Goal: Share content: Share content

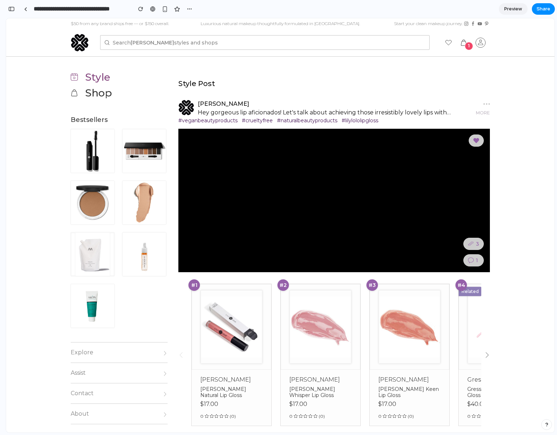
scroll to position [172, 0]
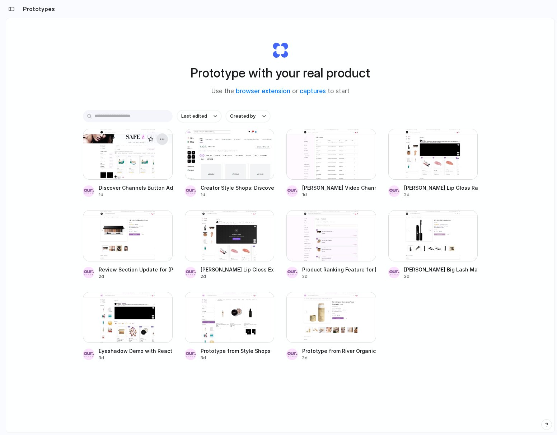
click at [162, 135] on button "button" at bounding box center [161, 138] width 11 height 11
click at [339, 112] on div "Open in new tab Rename Copy link Delete" at bounding box center [278, 217] width 557 height 435
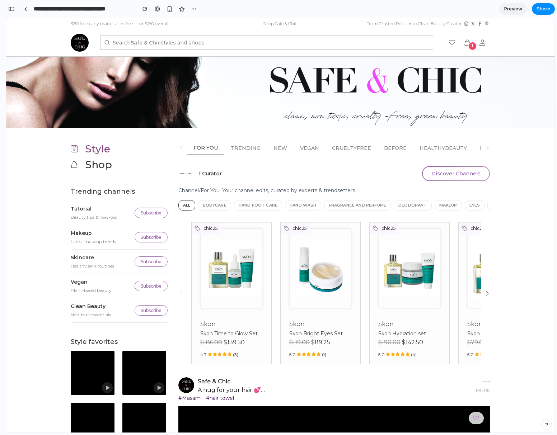
scroll to position [2337, 0]
click at [438, 170] on button "Discover Channels" at bounding box center [456, 173] width 68 height 15
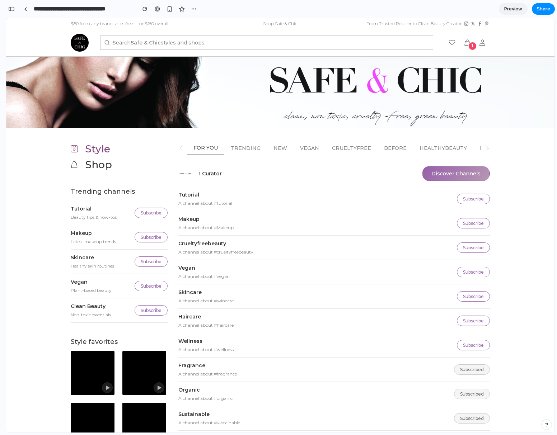
click at [438, 170] on button "Discover Channels" at bounding box center [456, 173] width 68 height 15
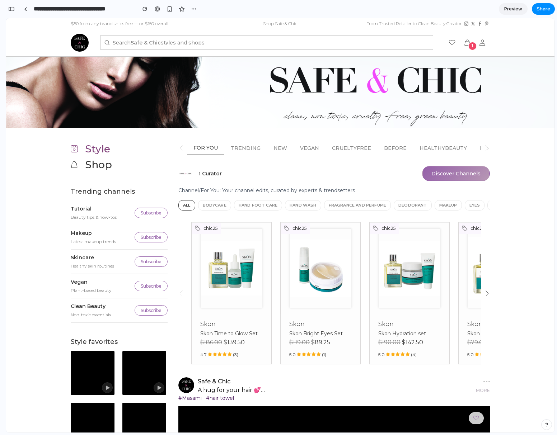
click at [438, 170] on button "Discover Channels" at bounding box center [456, 173] width 68 height 15
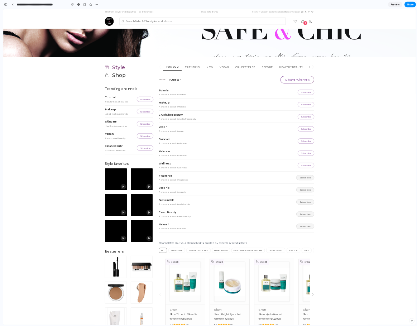
scroll to position [0, 0]
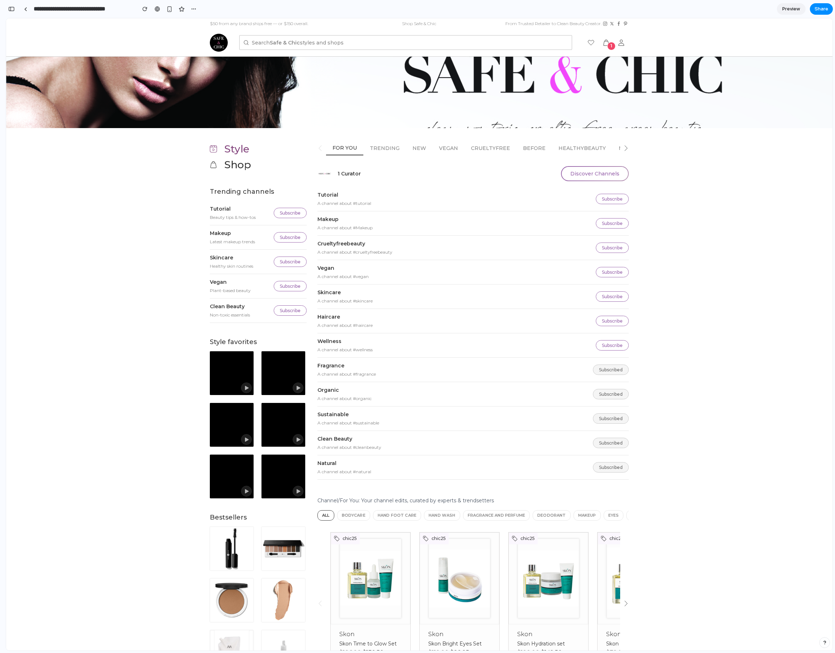
click at [151, 37] on nav "Search Safe & Chic styles and shops 1" at bounding box center [419, 42] width 826 height 28
click at [168, 9] on div "button" at bounding box center [169, 9] width 6 height 6
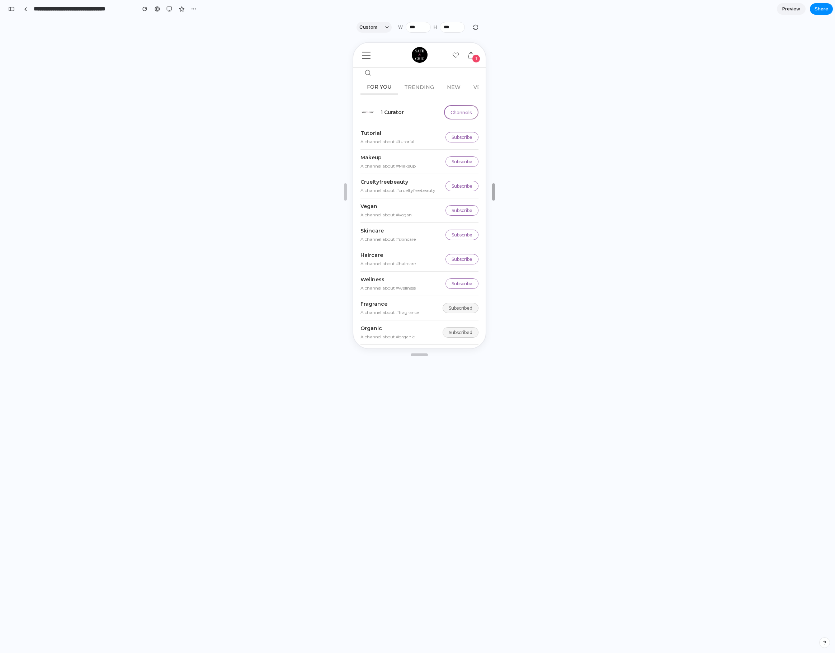
type input "***"
drag, startPoint x: 497, startPoint y: 193, endPoint x: 493, endPoint y: 137, distance: 55.8
click at [488, 194] on div at bounding box center [419, 343] width 826 height 614
click at [455, 111] on button "Channels" at bounding box center [459, 111] width 34 height 14
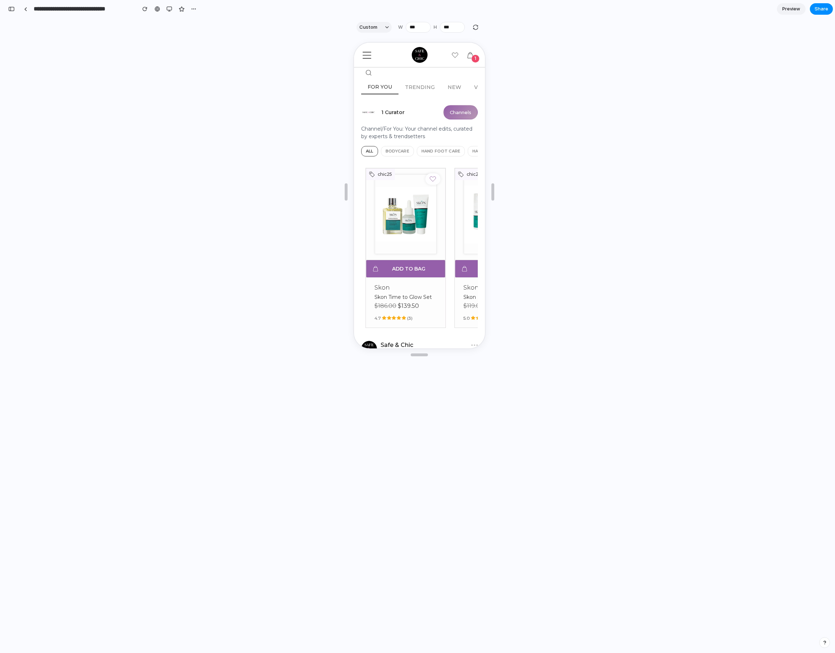
click at [459, 112] on button "Channels" at bounding box center [459, 111] width 34 height 14
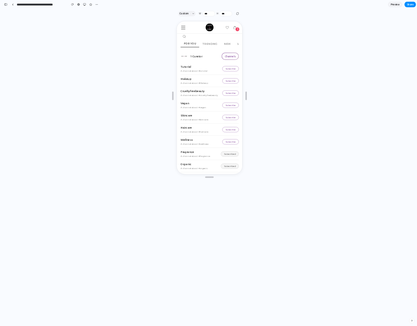
scroll to position [2135, 0]
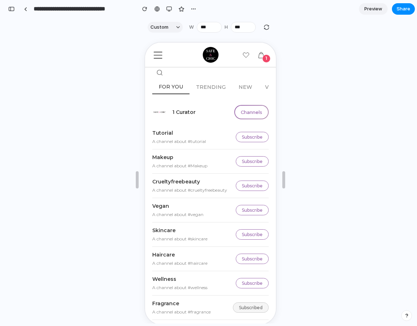
click at [49, 110] on div at bounding box center [210, 180] width 409 height 288
click at [168, 7] on div "button" at bounding box center [169, 9] width 6 height 6
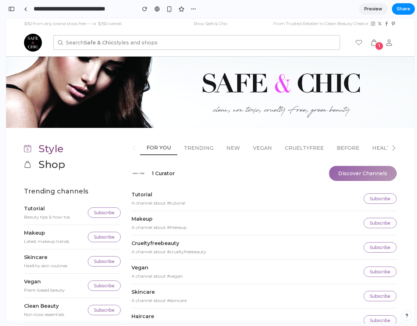
click at [367, 177] on button "Discover Channels" at bounding box center [363, 173] width 68 height 15
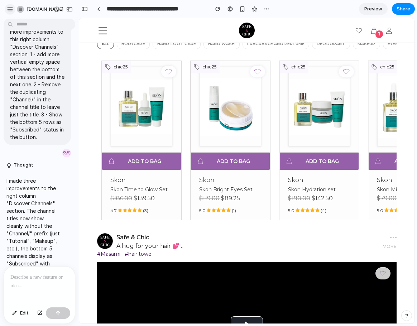
scroll to position [0, 0]
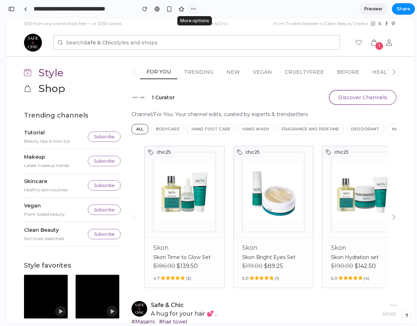
click at [194, 9] on div "button" at bounding box center [194, 9] width 6 height 6
click at [209, 24] on span "Duplicate" at bounding box center [213, 24] width 22 height 7
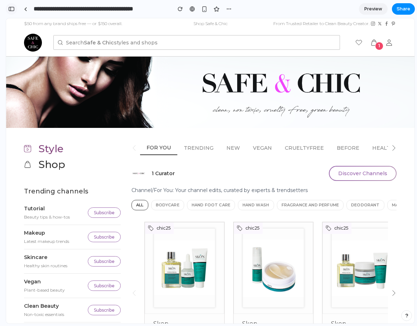
click at [11, 7] on div "button" at bounding box center [11, 8] width 6 height 5
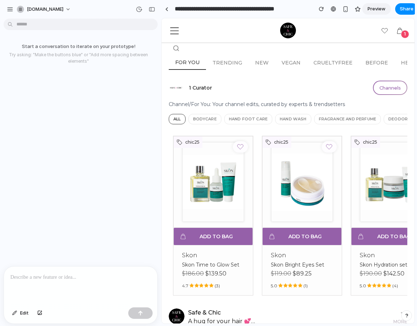
click at [38, 275] on p at bounding box center [80, 277] width 141 height 9
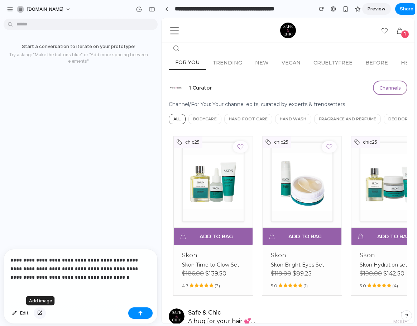
click at [43, 317] on button "button" at bounding box center [40, 313] width 12 height 11
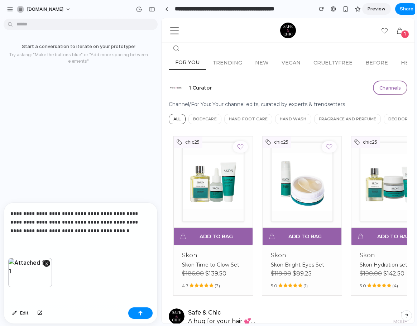
click at [107, 229] on p "**********" at bounding box center [79, 222] width 138 height 26
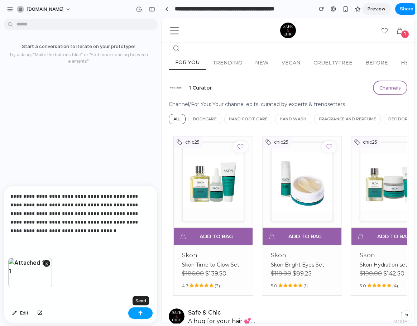
click at [142, 315] on div "button" at bounding box center [140, 313] width 5 height 5
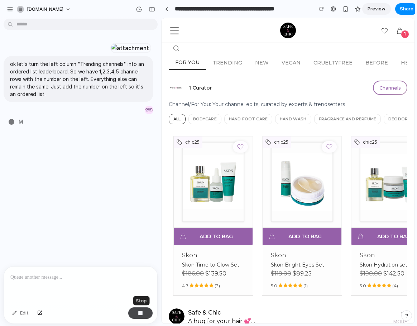
type input "**********"
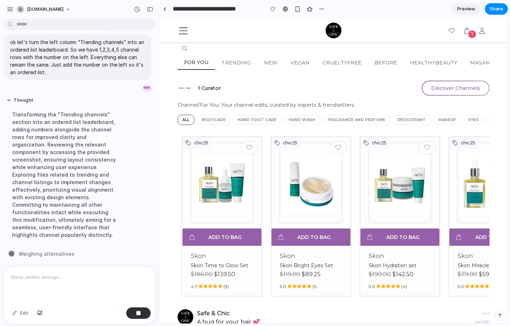
scroll to position [101, 0]
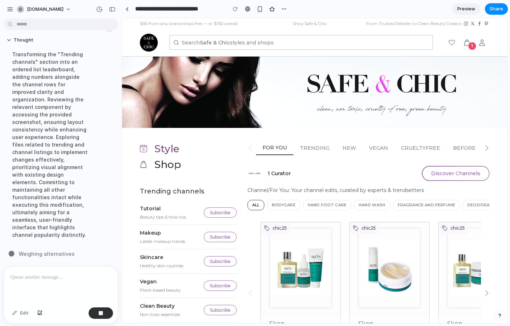
drag, startPoint x: 159, startPoint y: 51, endPoint x: 122, endPoint y: 52, distance: 37.7
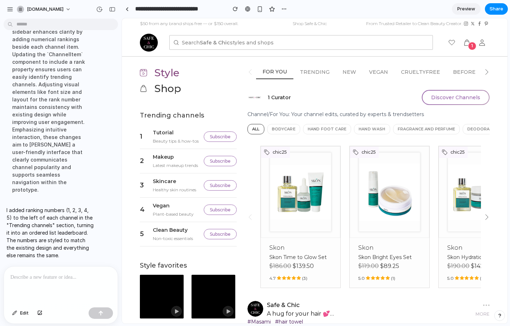
scroll to position [47, 0]
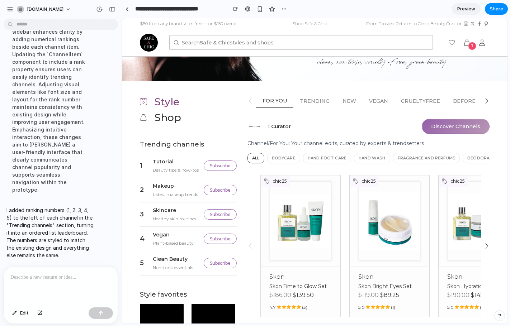
click at [417, 127] on button "Discover Channels" at bounding box center [456, 126] width 68 height 15
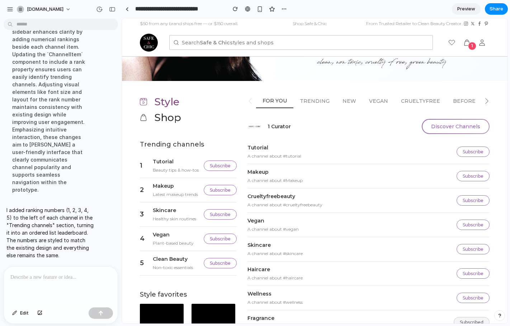
click at [68, 274] on p at bounding box center [59, 277] width 98 height 9
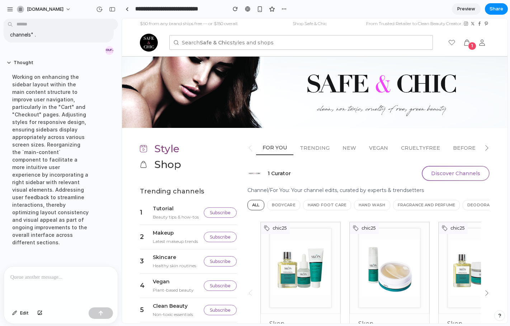
scroll to position [0, 0]
click at [417, 171] on button "Discover Channels" at bounding box center [456, 173] width 68 height 15
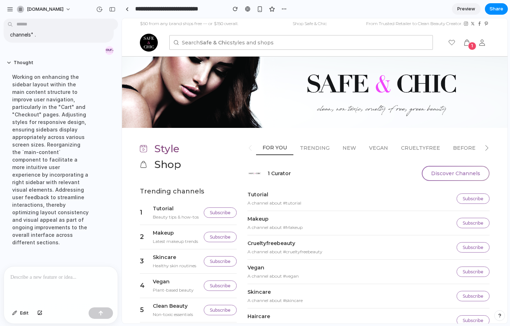
drag, startPoint x: 629, startPoint y: 58, endPoint x: 502, endPoint y: 61, distance: 127.0
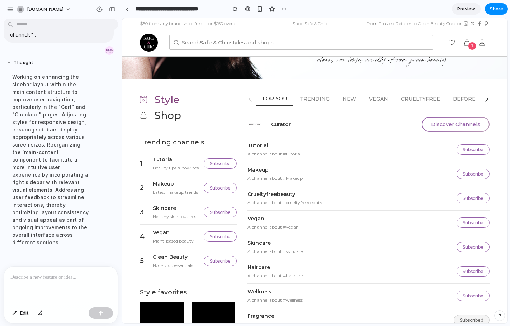
scroll to position [64, 0]
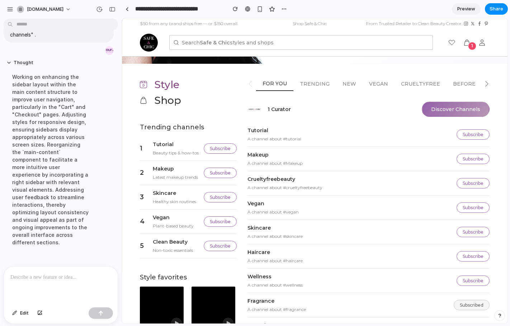
click at [417, 105] on button "Discover Channels" at bounding box center [456, 109] width 68 height 15
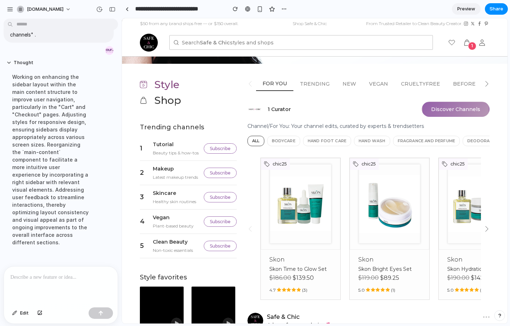
click at [417, 105] on button "Discover Channels" at bounding box center [456, 109] width 68 height 15
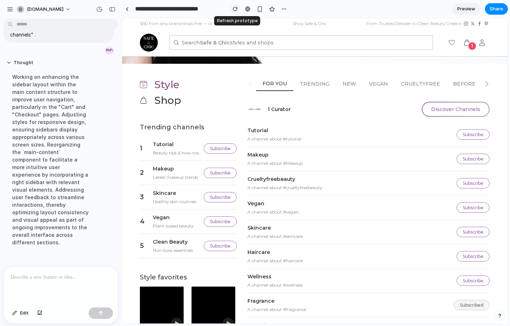
click at [236, 7] on div "button" at bounding box center [235, 8] width 5 height 5
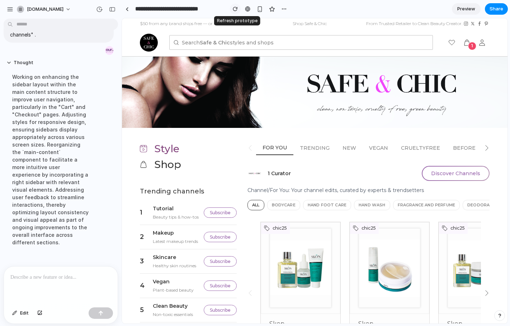
scroll to position [0, 0]
click at [417, 173] on button "Discover Channels" at bounding box center [456, 173] width 68 height 15
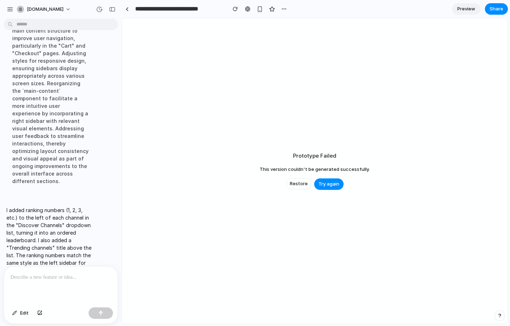
scroll to position [361, 0]
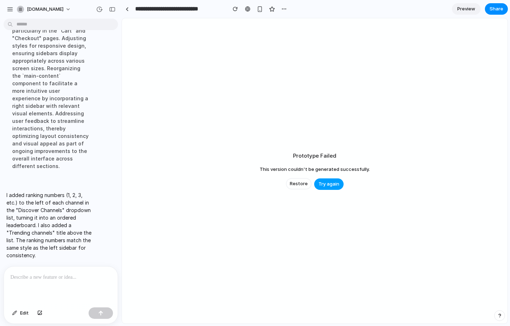
click at [322, 186] on span "Try again" at bounding box center [328, 184] width 21 height 7
click at [408, 103] on div "Prototype Failed This version couldn't be generated successfully. Restore Try a…" at bounding box center [315, 171] width 386 height 306
click at [331, 186] on span "Try again" at bounding box center [328, 184] width 21 height 7
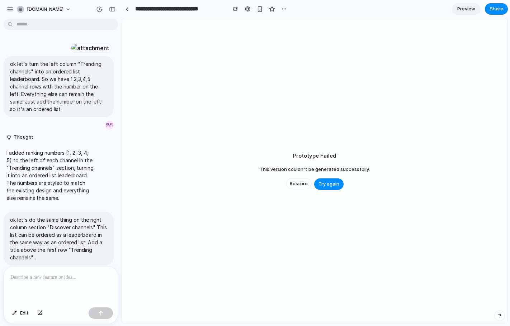
scroll to position [184, 0]
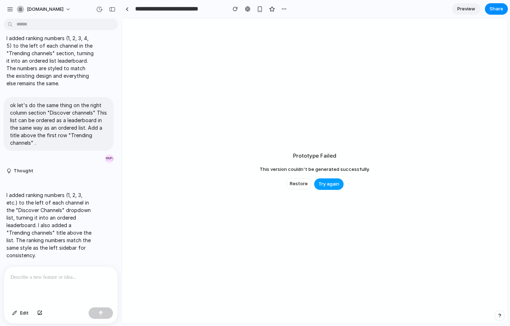
click at [327, 179] on button "Try again" at bounding box center [328, 184] width 29 height 11
click at [12, 287] on div at bounding box center [61, 286] width 114 height 38
click at [233, 11] on div "button" at bounding box center [235, 8] width 5 height 5
click at [235, 8] on div "button" at bounding box center [235, 8] width 5 height 5
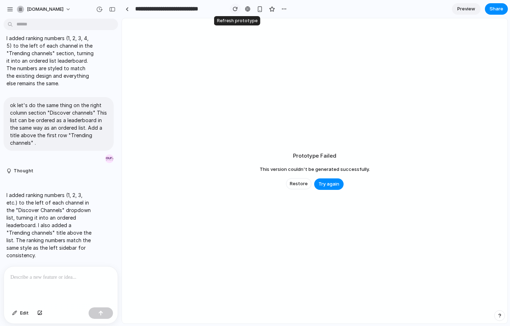
click at [235, 8] on div "button" at bounding box center [235, 8] width 5 height 5
click at [332, 183] on span "Try again" at bounding box center [328, 184] width 21 height 7
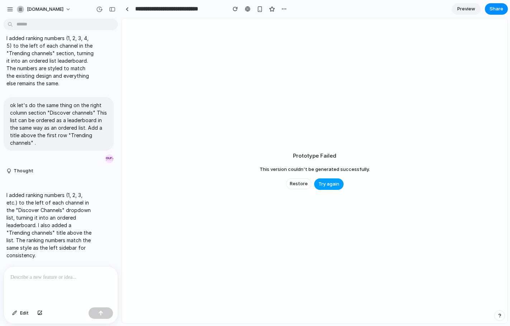
click at [332, 183] on span "Try again" at bounding box center [328, 184] width 21 height 7
click at [233, 9] on div "button" at bounding box center [235, 8] width 5 height 5
click at [302, 183] on span "Restore" at bounding box center [299, 183] width 18 height 7
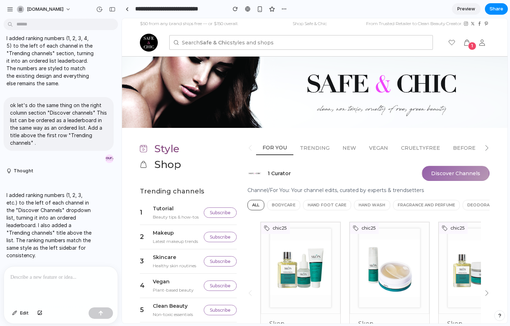
click at [438, 174] on button "Discover Channels" at bounding box center [456, 173] width 68 height 15
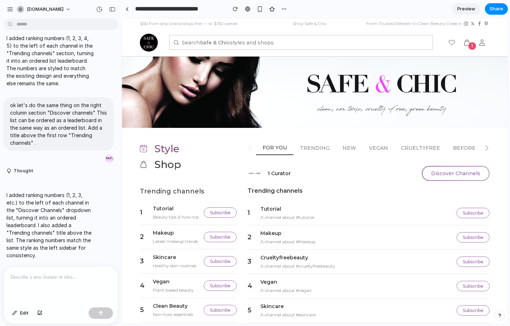
drag, startPoint x: 504, startPoint y: 41, endPoint x: 503, endPoint y: 49, distance: 7.9
click at [503, 49] on div "Search Safe & Chic styles and shops 1" at bounding box center [315, 42] width 386 height 28
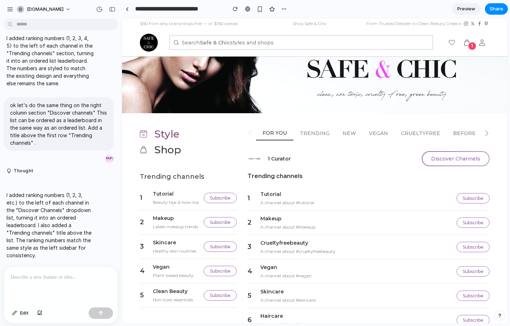
scroll to position [6, 0]
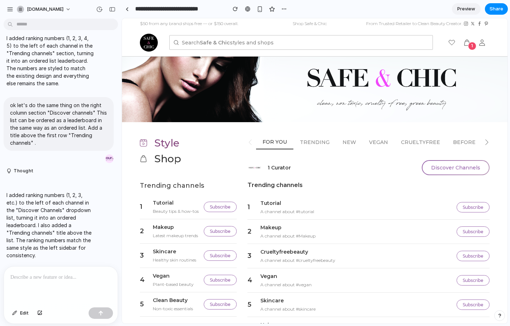
click at [66, 278] on p at bounding box center [60, 277] width 101 height 9
click at [45, 278] on p "**********" at bounding box center [59, 277] width 98 height 9
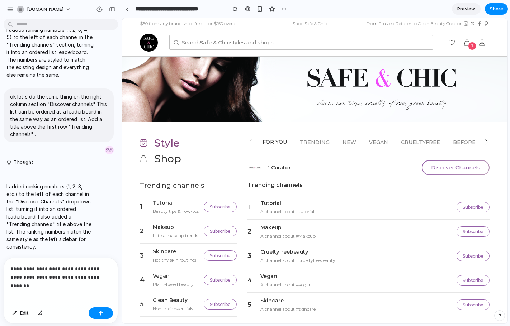
click at [101, 271] on p "**********" at bounding box center [59, 273] width 98 height 17
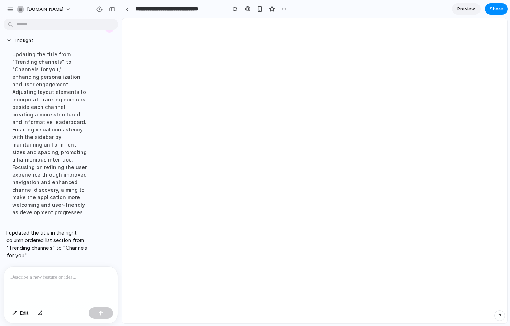
scroll to position [0, 0]
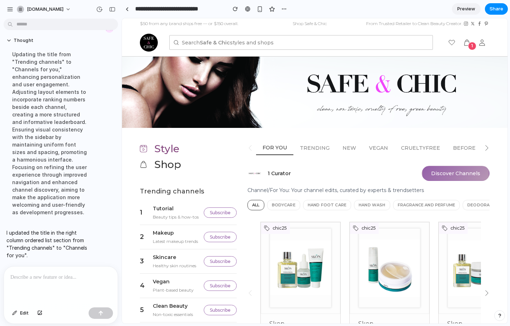
click at [446, 174] on button "Discover Channels" at bounding box center [456, 173] width 68 height 15
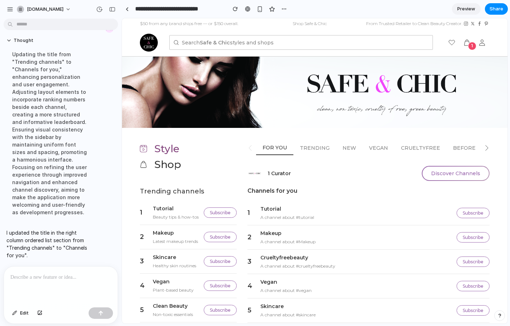
drag, startPoint x: 503, startPoint y: 42, endPoint x: 502, endPoint y: 46, distance: 4.5
click at [502, 46] on div "Search Safe & Chic styles and shops 1" at bounding box center [315, 42] width 386 height 28
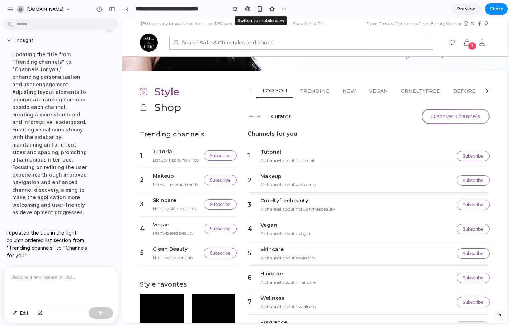
click at [261, 9] on div "button" at bounding box center [260, 9] width 6 height 6
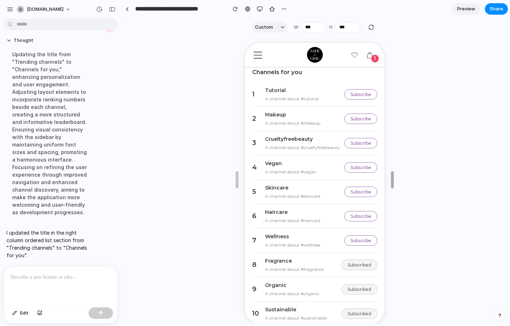
drag, startPoint x: 391, startPoint y: 180, endPoint x: 391, endPoint y: 170, distance: 9.3
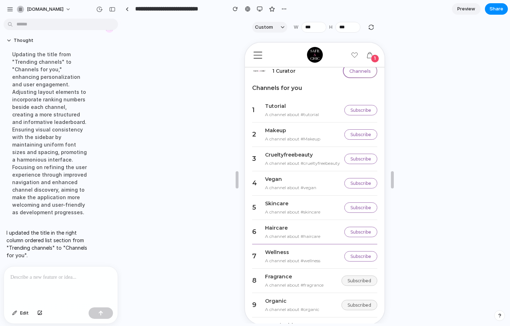
scroll to position [0, 0]
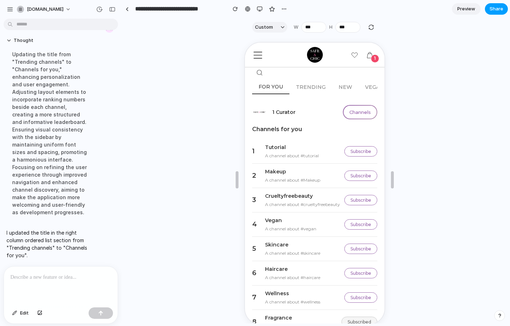
click at [494, 4] on button "Share" at bounding box center [496, 8] width 23 height 11
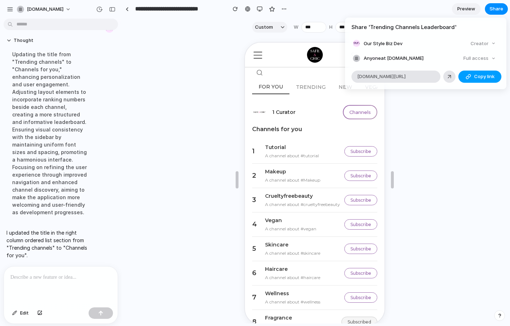
click at [472, 79] on button "Copy link" at bounding box center [479, 77] width 43 height 12
